Goal: Find specific page/section: Find specific page/section

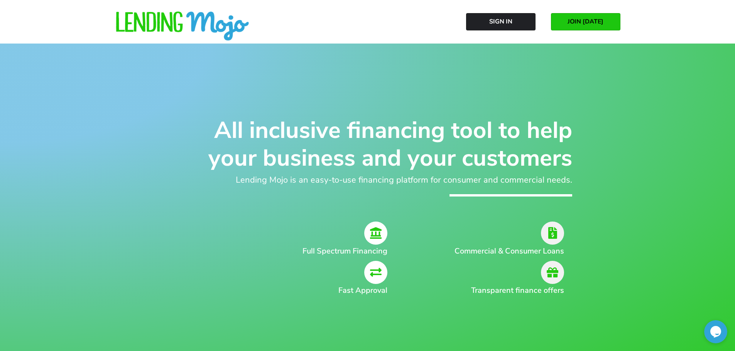
click at [161, 32] on img at bounding box center [182, 27] width 135 height 30
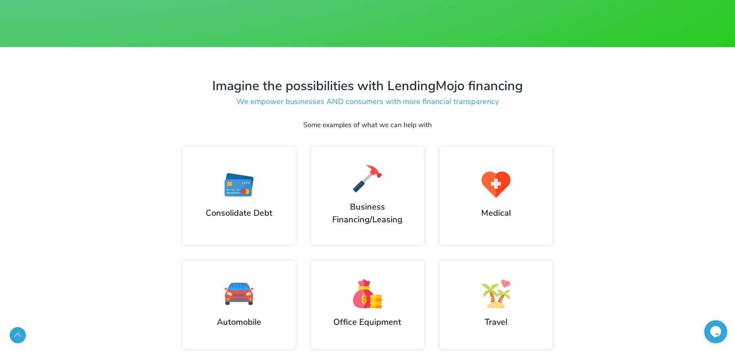
scroll to position [424, 0]
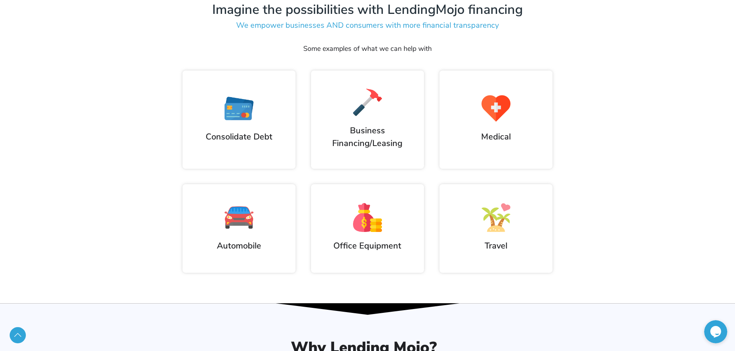
click at [241, 234] on div "Automobile" at bounding box center [239, 227] width 98 height 49
click at [257, 240] on h2 "Automobile" at bounding box center [239, 246] width 98 height 13
click at [247, 265] on div "Automobile" at bounding box center [238, 228] width 113 height 73
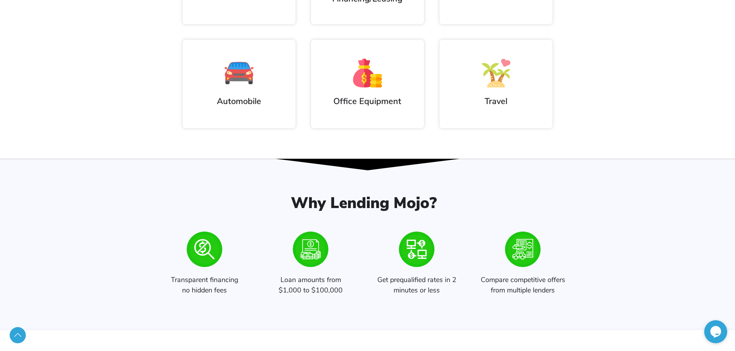
scroll to position [578, 0]
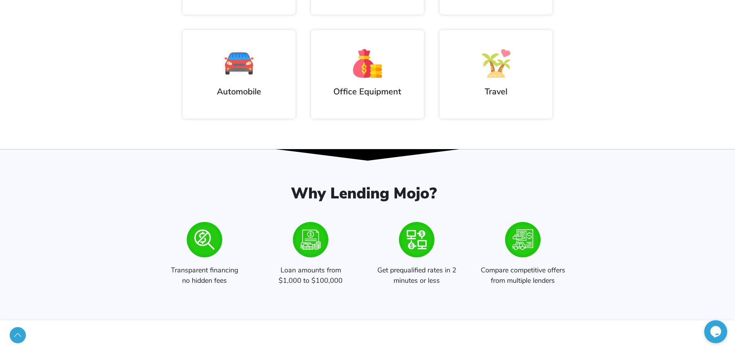
drag, startPoint x: 396, startPoint y: 270, endPoint x: 401, endPoint y: 271, distance: 5.6
click at [396, 270] on p "Get prequalified rates in 2 minutes or less" at bounding box center [416, 277] width 91 height 25
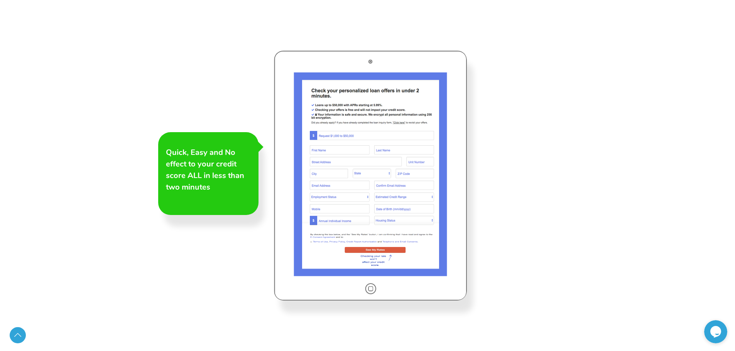
scroll to position [1157, 0]
